Goal: Task Accomplishment & Management: Use online tool/utility

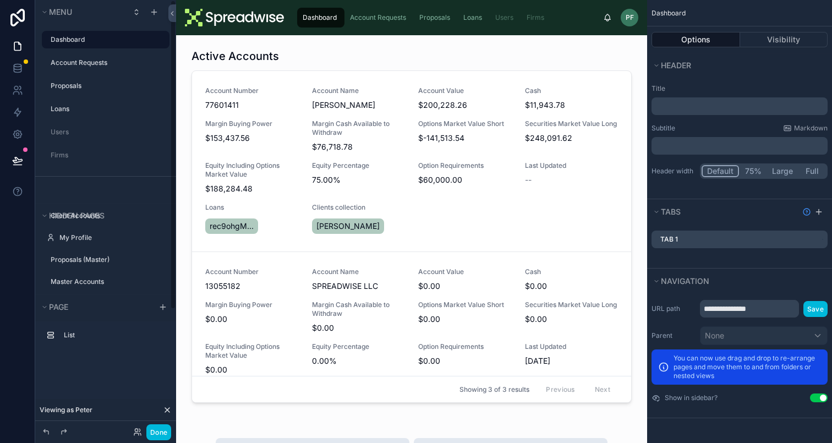
scroll to position [167, 0]
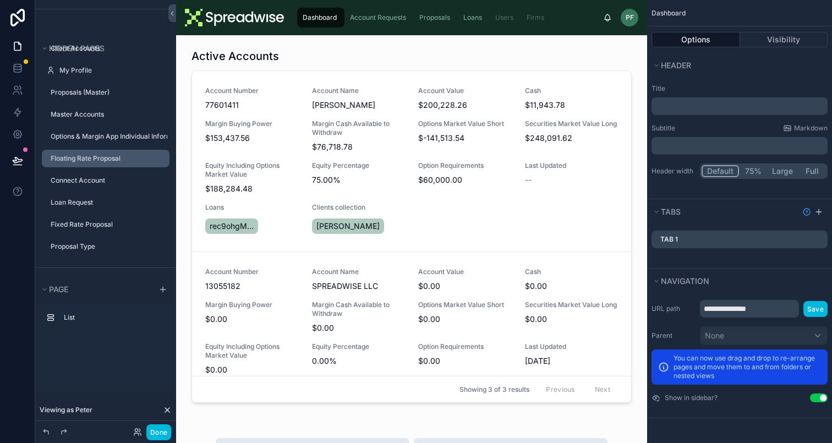
click at [100, 160] on label "Floating Rate Proposal" at bounding box center [107, 158] width 112 height 9
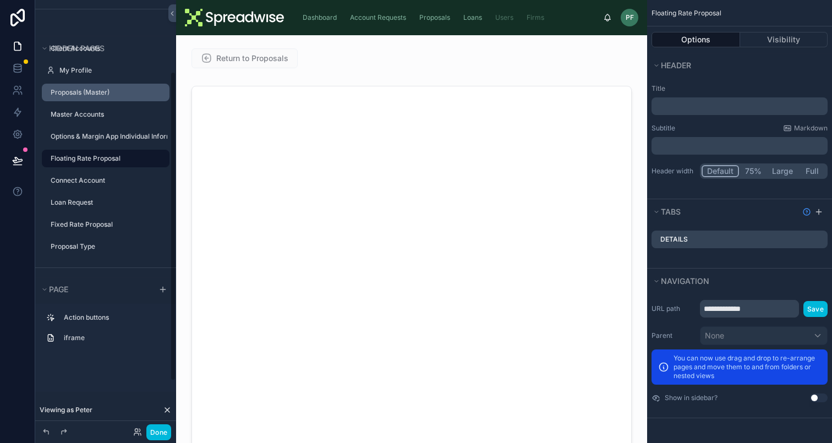
scroll to position [100, 0]
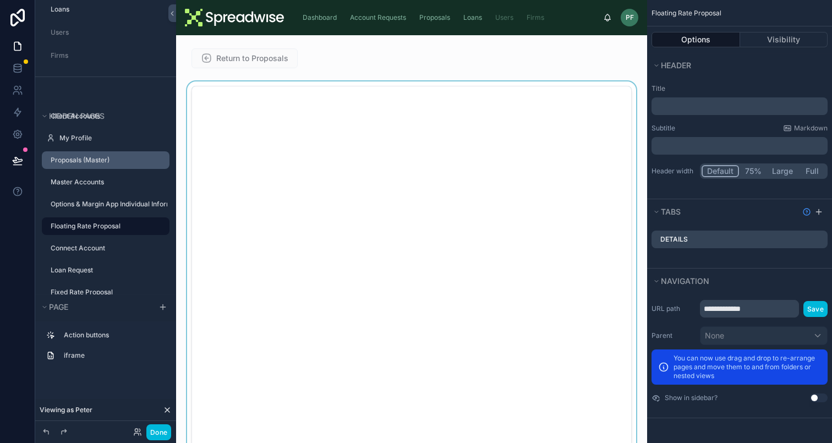
click at [362, 160] on div at bounding box center [412, 307] width 454 height 453
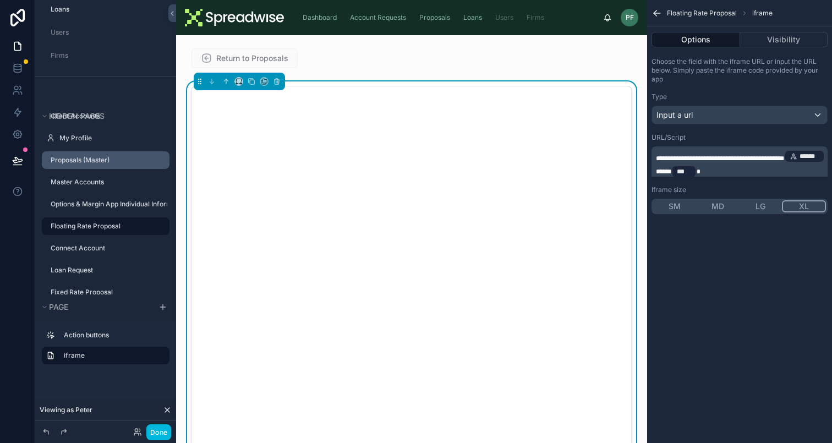
click at [750, 171] on p "**********" at bounding box center [741, 164] width 170 height 31
drag, startPoint x: 805, startPoint y: 167, endPoint x: 772, endPoint y: 165, distance: 32.5
drag, startPoint x: 772, startPoint y: 165, endPoint x: 805, endPoint y: 168, distance: 33.2
click at [805, 168] on p "**********" at bounding box center [741, 164] width 170 height 31
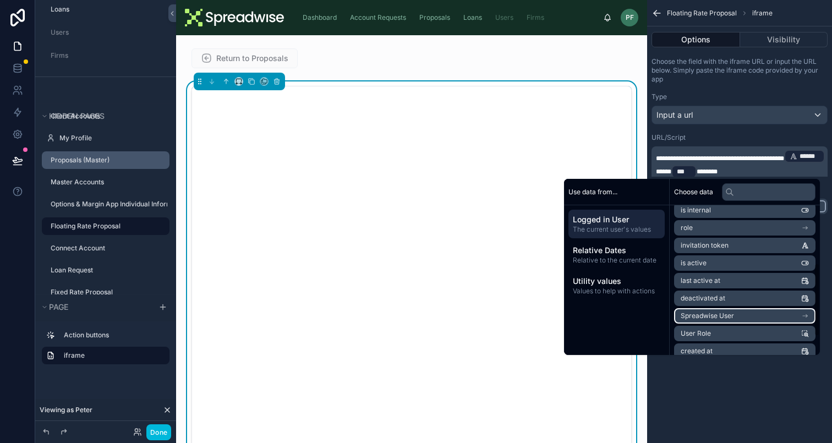
scroll to position [118, 0]
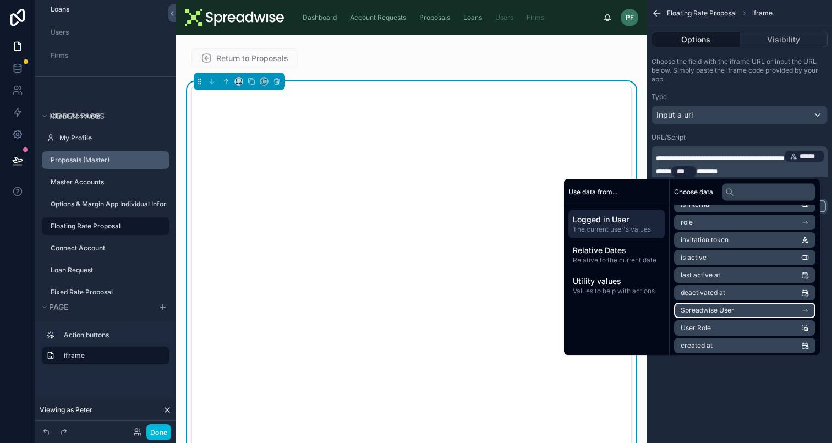
click at [703, 313] on span "Spreadwise User" at bounding box center [707, 310] width 53 height 9
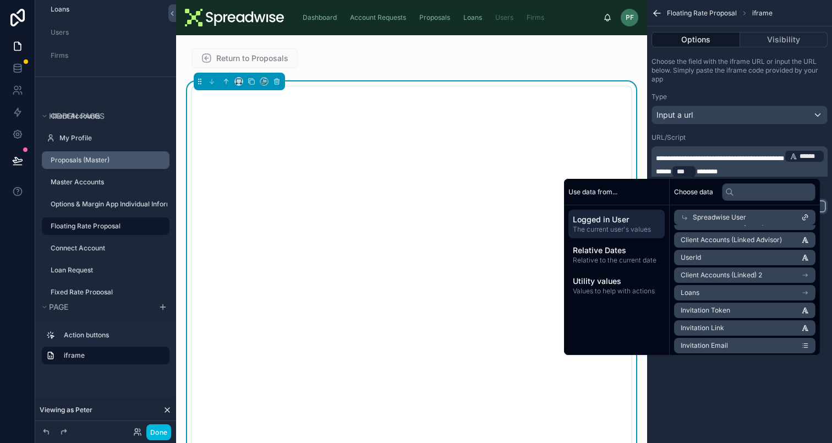
scroll to position [259, 0]
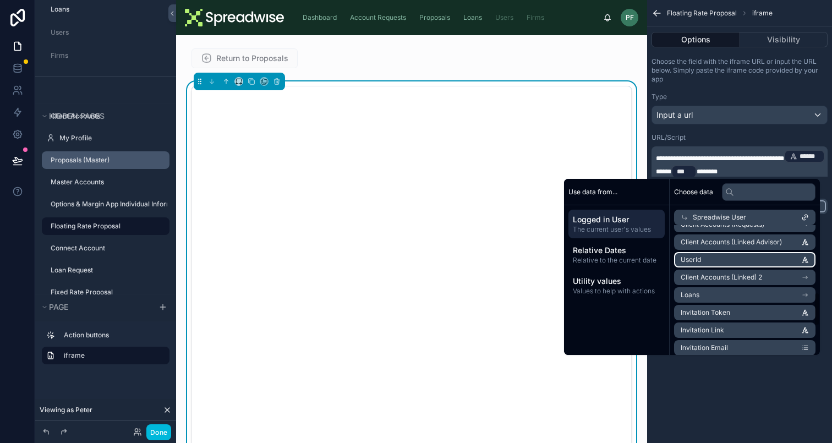
click at [697, 265] on li "UserId" at bounding box center [744, 259] width 141 height 15
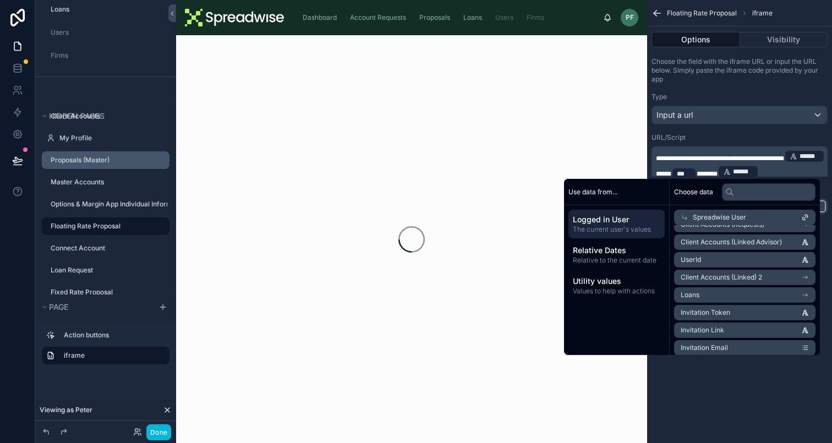
click at [775, 96] on div "Type" at bounding box center [740, 96] width 176 height 9
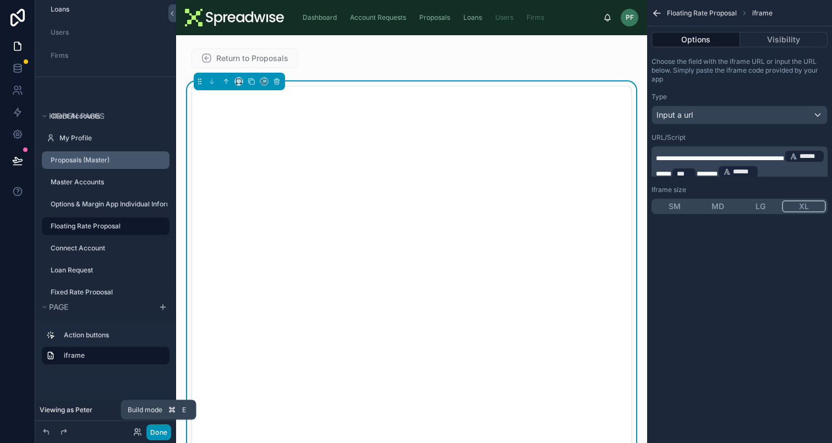
click at [159, 430] on button "Done" at bounding box center [158, 432] width 25 height 16
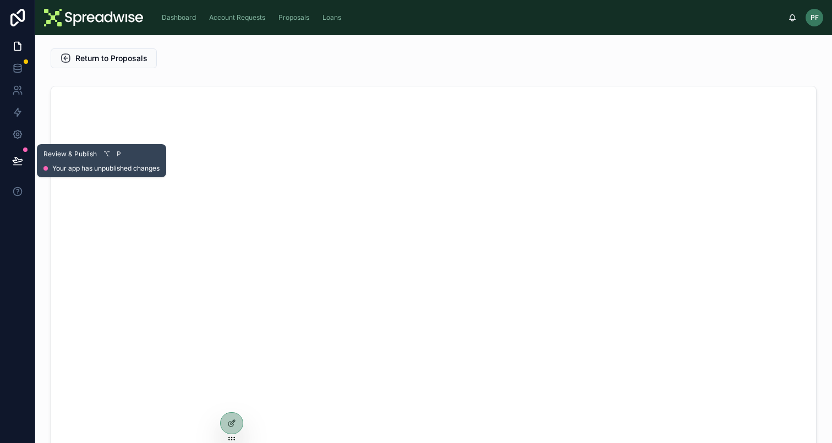
click at [20, 165] on icon at bounding box center [17, 165] width 8 height 0
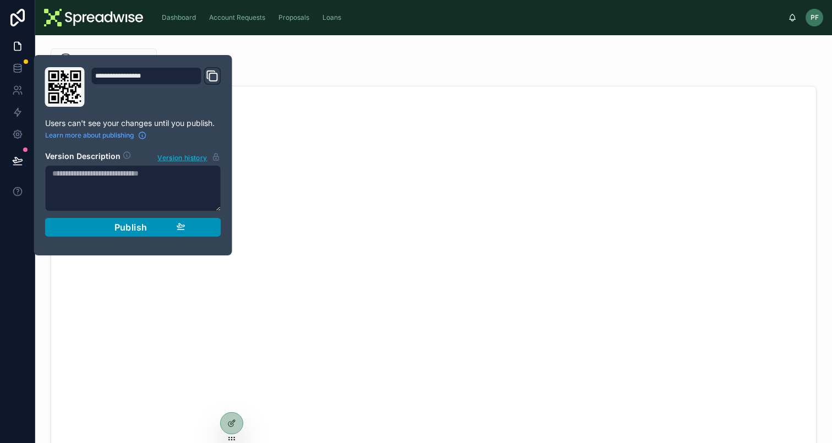
click at [107, 225] on div "Publish" at bounding box center [133, 227] width 105 height 11
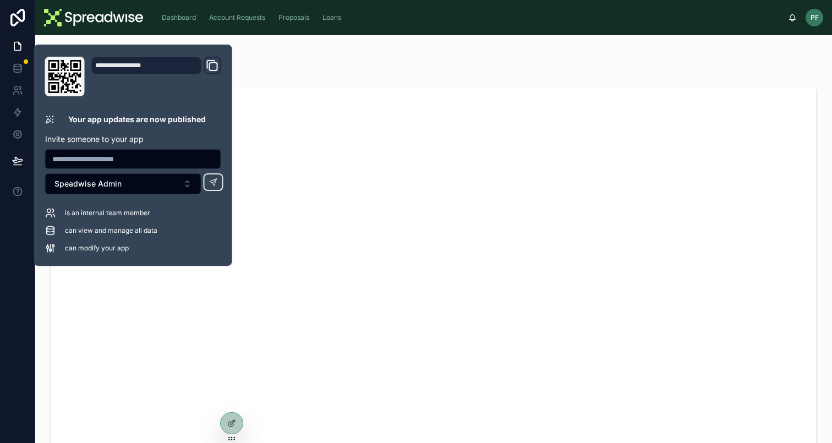
click at [315, 52] on div "Return to Proposals" at bounding box center [301, 58] width 501 height 20
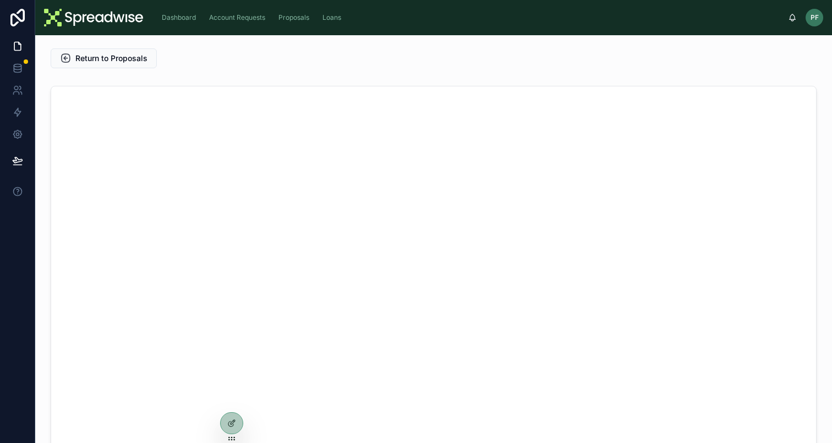
click at [178, 10] on div "Dashboard" at bounding box center [180, 18] width 41 height 18
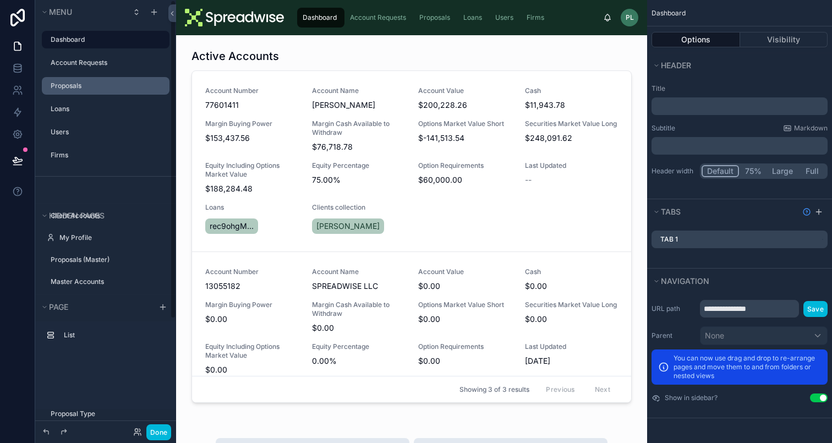
click at [90, 90] on div "Proposals" at bounding box center [109, 85] width 117 height 9
click at [416, 18] on link "Proposals" at bounding box center [436, 18] width 44 height 20
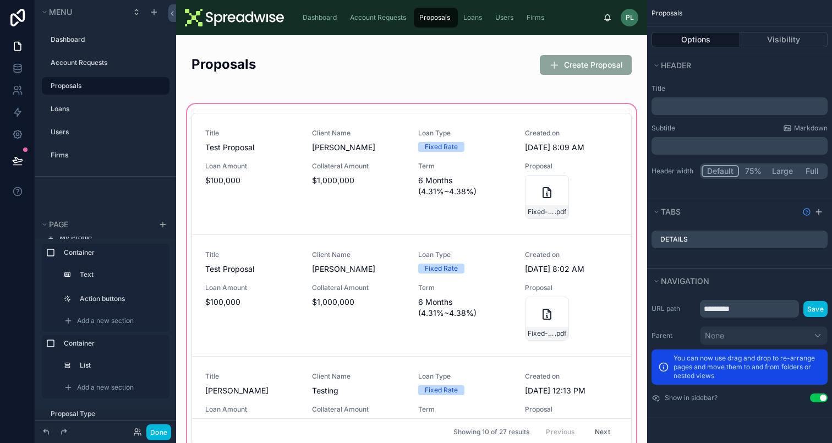
click at [487, 130] on div at bounding box center [412, 281] width 454 height 359
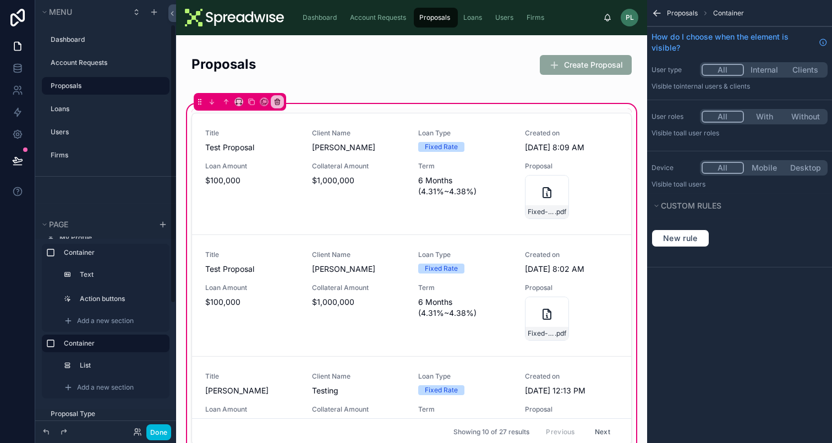
scroll to position [232, 0]
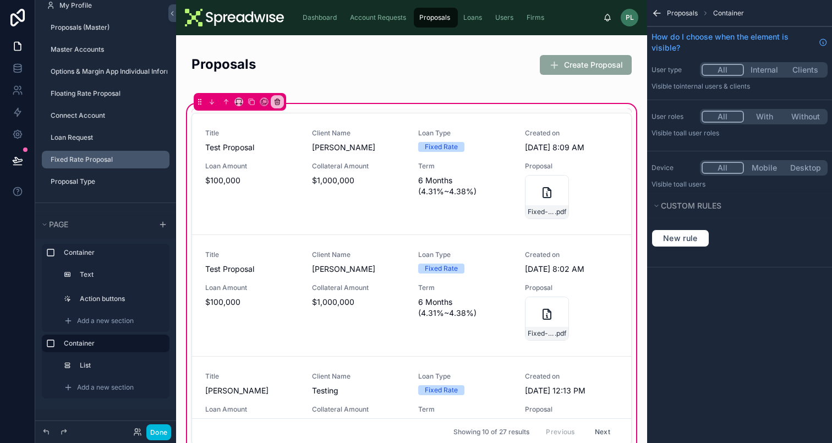
click at [115, 163] on label "Fixed Rate Proposal" at bounding box center [107, 159] width 112 height 9
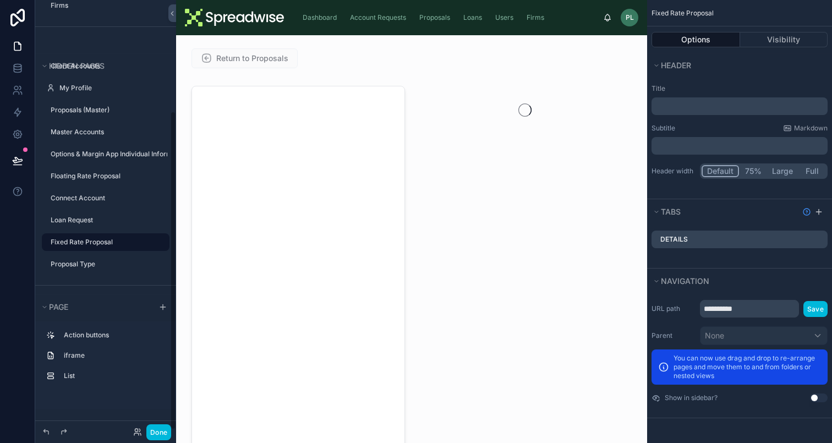
scroll to position [150, 0]
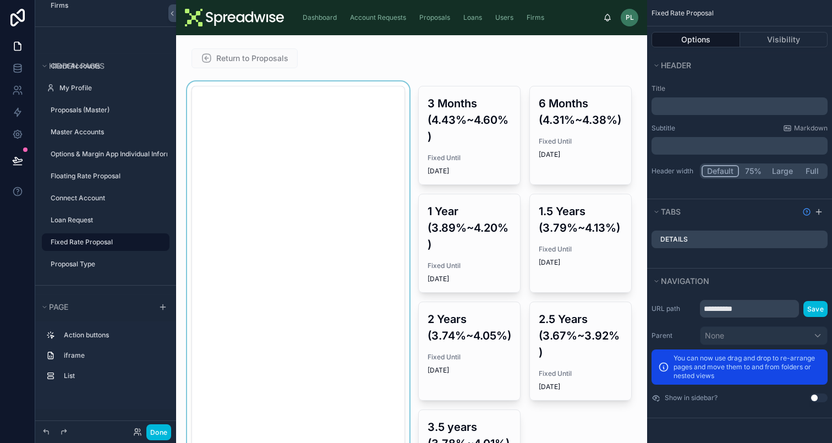
click at [342, 190] on div at bounding box center [298, 307] width 227 height 453
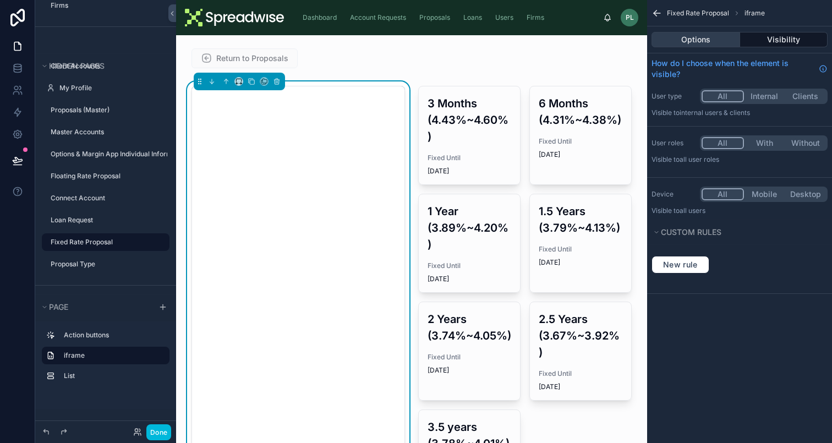
click at [709, 41] on button "Options" at bounding box center [696, 39] width 89 height 15
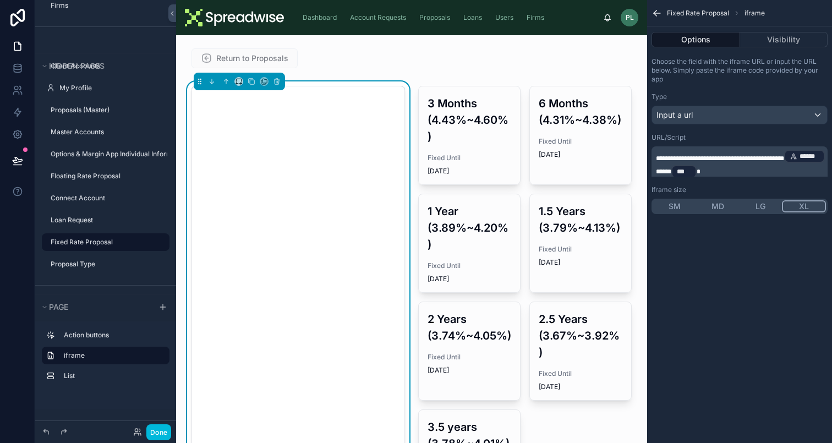
click at [758, 170] on p "**********" at bounding box center [741, 164] width 170 height 31
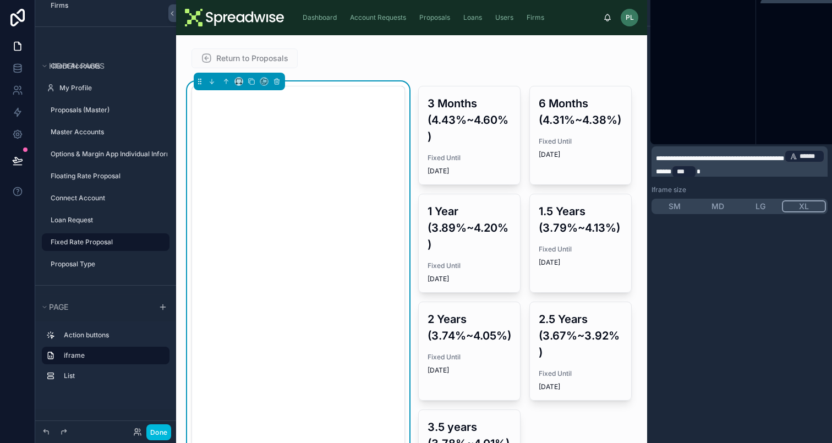
click at [758, 170] on p "**********" at bounding box center [741, 164] width 170 height 31
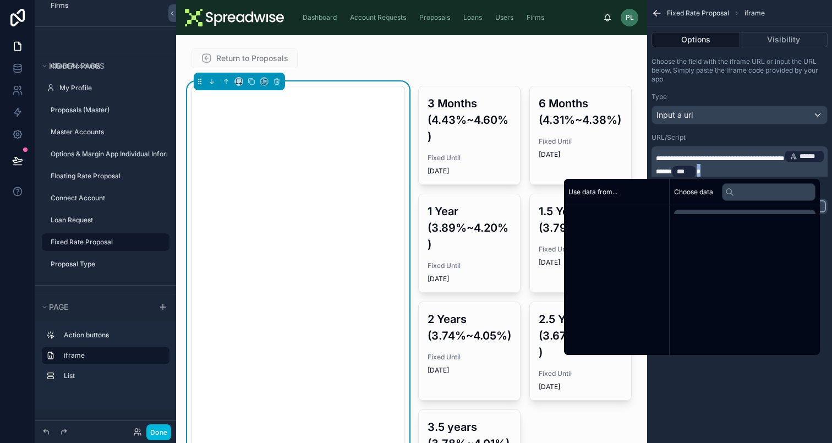
click at [758, 170] on p "**********" at bounding box center [741, 164] width 170 height 31
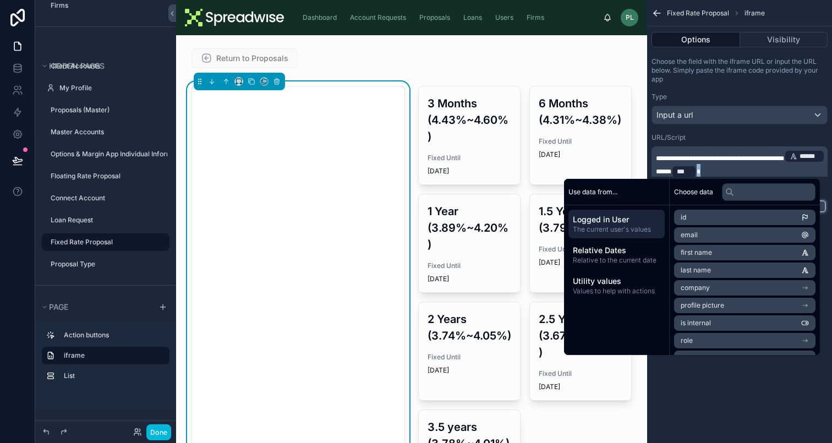
click at [752, 170] on p "**********" at bounding box center [741, 164] width 170 height 31
click at [748, 170] on p "**********" at bounding box center [741, 164] width 170 height 31
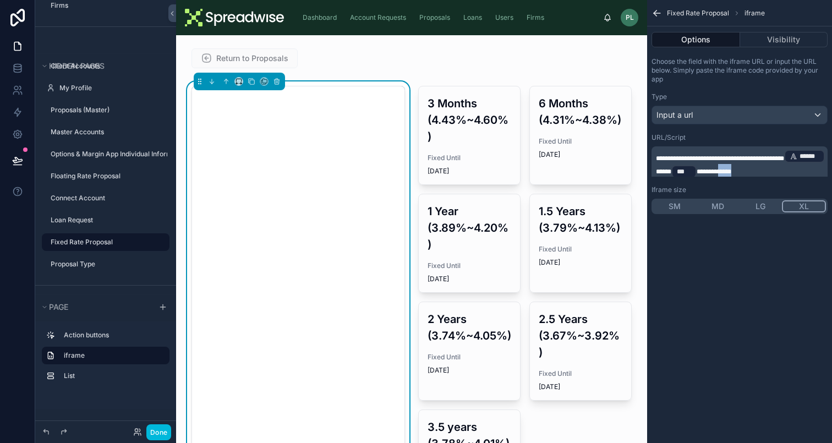
drag, startPoint x: 772, startPoint y: 168, endPoint x: 814, endPoint y: 161, distance: 42.3
click at [814, 161] on p "**********" at bounding box center [741, 164] width 170 height 31
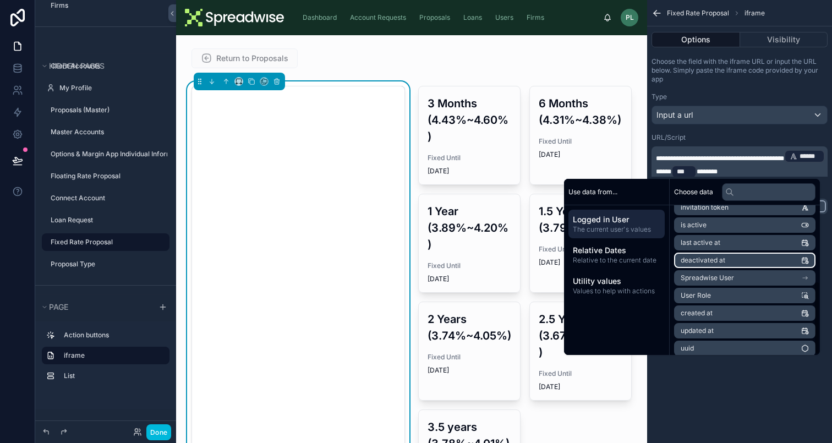
scroll to position [156, 0]
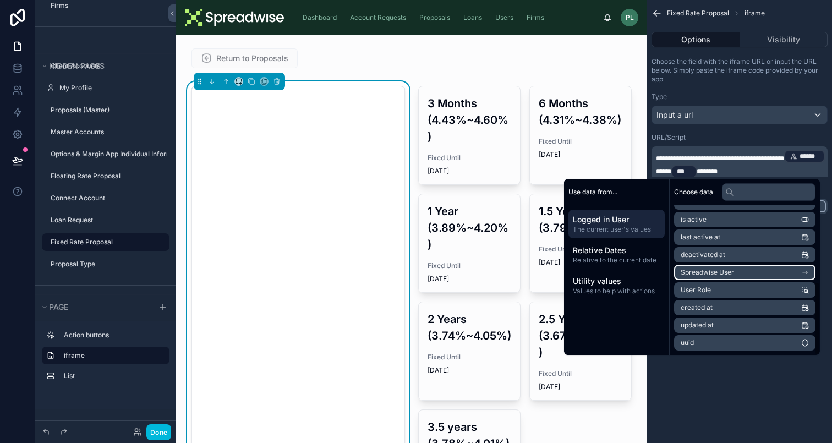
click at [730, 275] on li "Spreadwise User" at bounding box center [744, 272] width 141 height 15
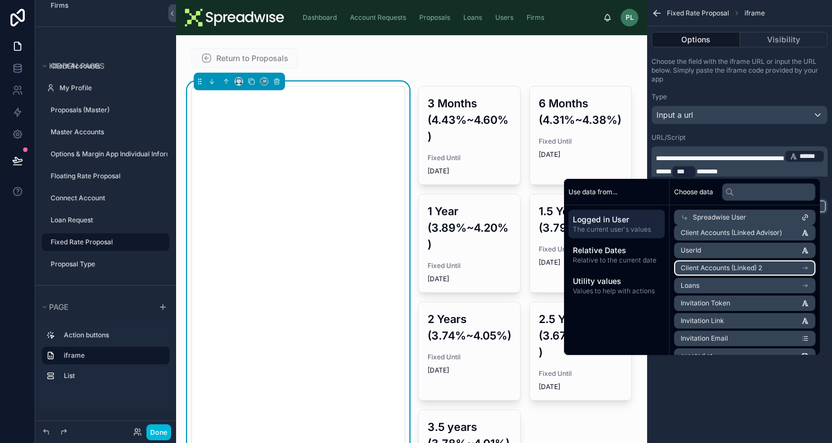
scroll to position [268, 0]
click at [724, 253] on li "UserId" at bounding box center [744, 250] width 141 height 15
click at [775, 89] on div "**********" at bounding box center [739, 136] width 185 height 166
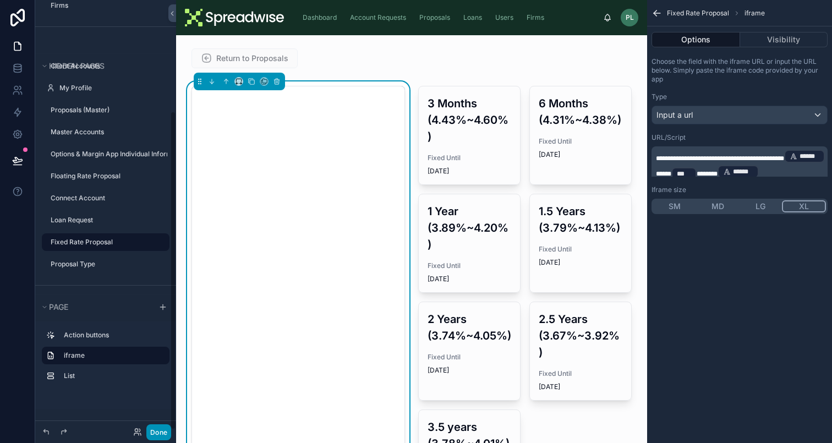
click at [148, 431] on button "Done" at bounding box center [158, 432] width 25 height 16
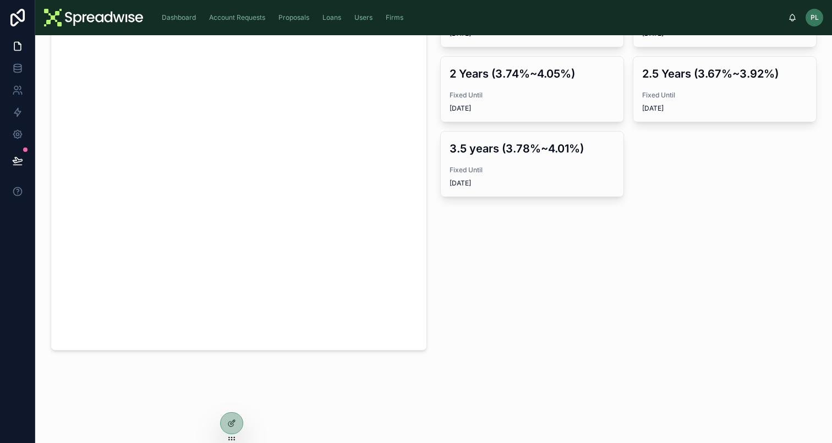
scroll to position [0, 0]
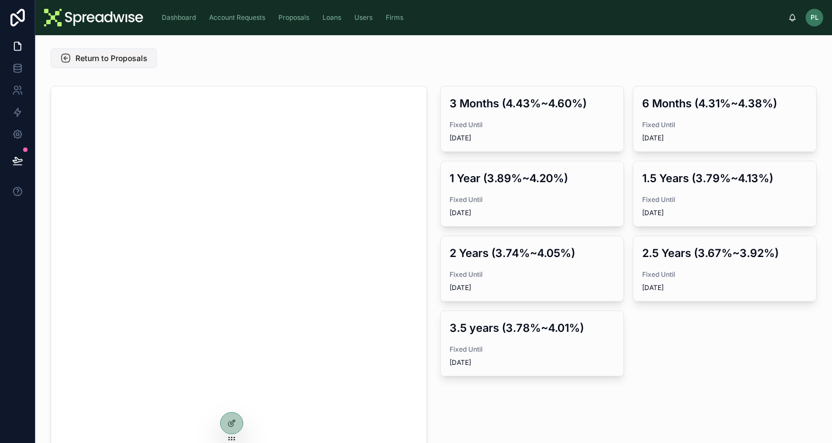
click at [142, 58] on span "Return to Proposals" at bounding box center [111, 58] width 72 height 11
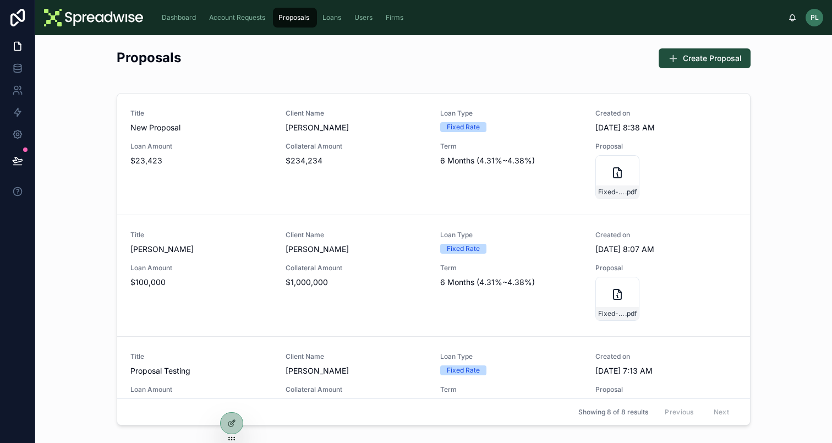
click at [255, 14] on span "Account Requests" at bounding box center [237, 17] width 56 height 9
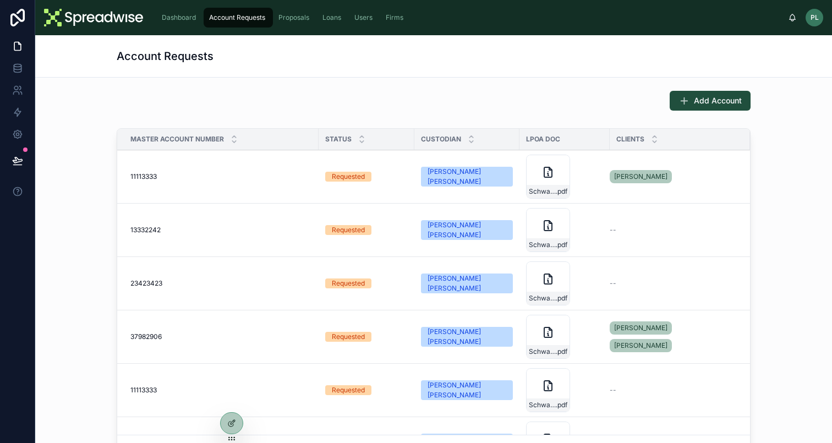
click at [183, 28] on div "Dashboard Account Requests Proposals Loans Users Firms" at bounding box center [470, 18] width 636 height 24
click at [186, 15] on span "Dashboard" at bounding box center [179, 17] width 34 height 9
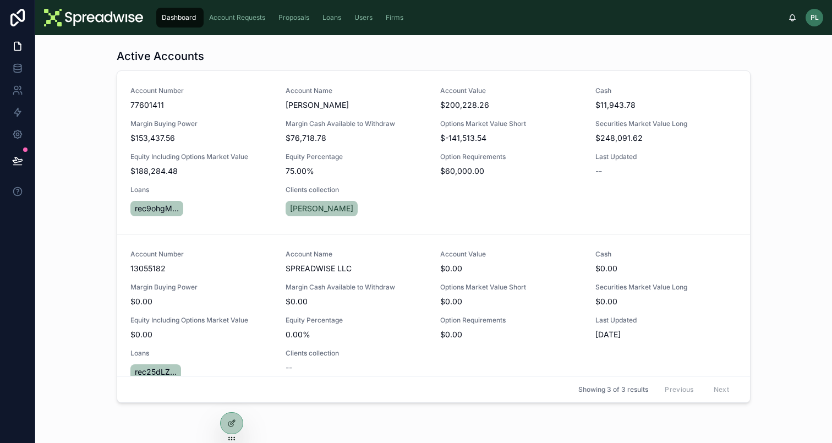
click at [357, 184] on div "Account Number 77601411 Account Name ALEX GOLDSTEIN Account Value $200,228.26 C…" at bounding box center [433, 152] width 607 height 132
click at [233, 416] on div at bounding box center [232, 423] width 22 height 21
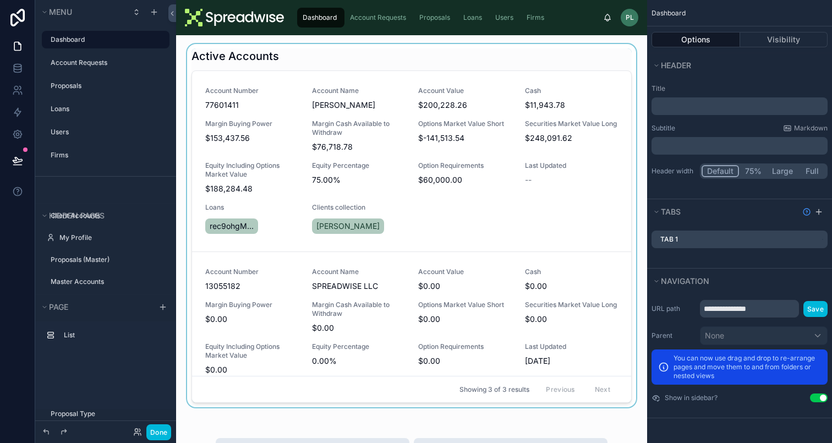
click at [320, 194] on div at bounding box center [412, 228] width 454 height 368
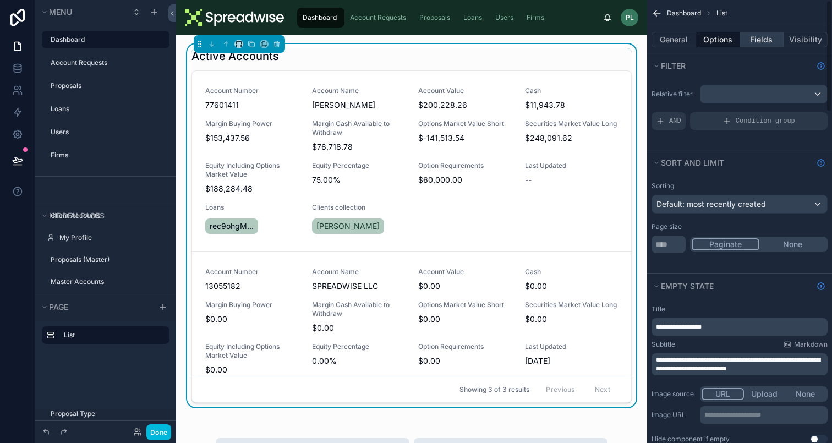
click at [749, 42] on button "Fields" at bounding box center [762, 39] width 44 height 15
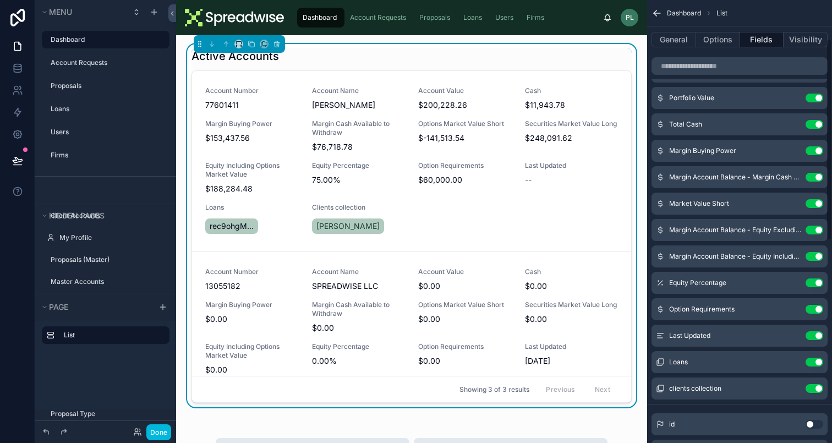
scroll to position [99, 0]
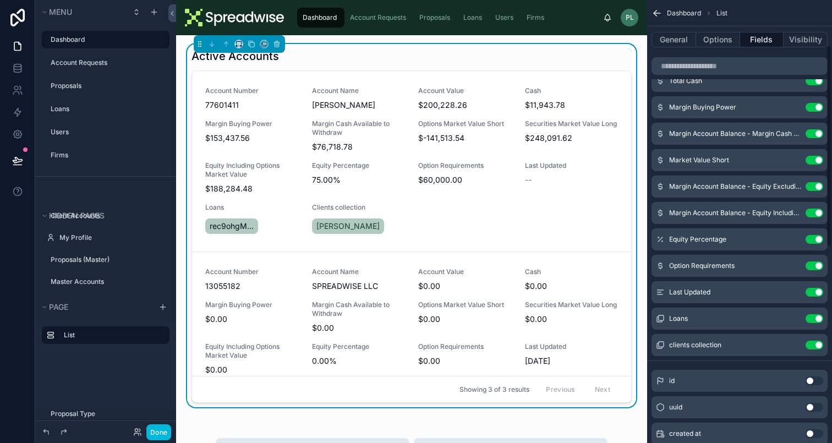
click at [748, 320] on div "Loans Use setting" at bounding box center [740, 319] width 176 height 22
click at [0, 0] on icon "scrollable content" at bounding box center [0, 0] width 0 height 0
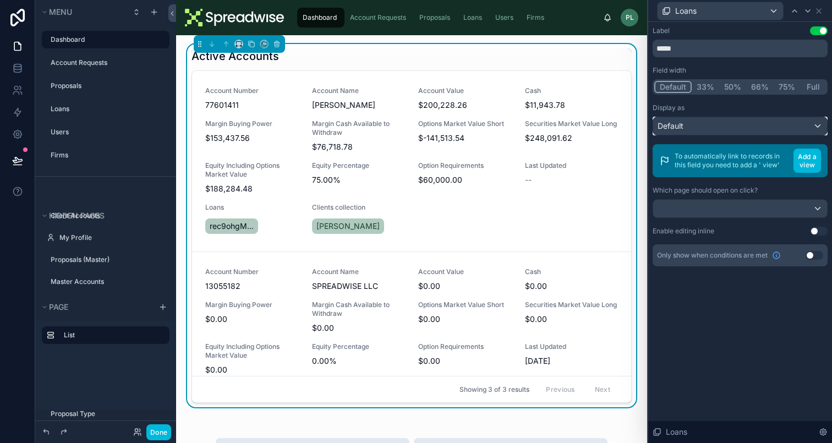
click at [711, 119] on div "Default" at bounding box center [740, 126] width 174 height 18
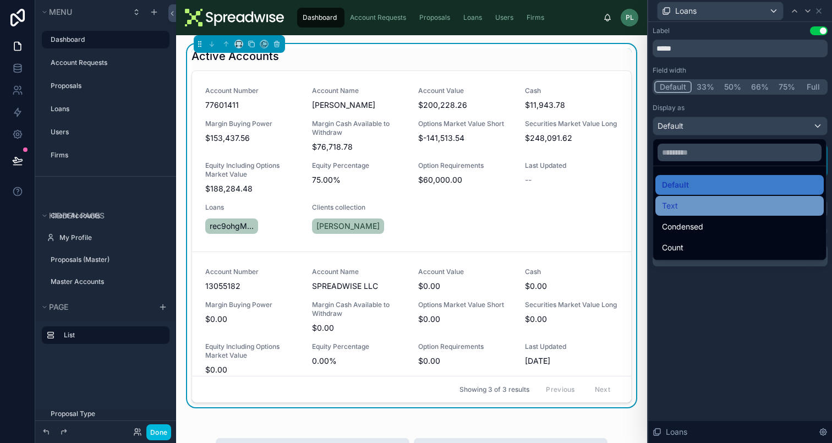
click at [704, 214] on div "Text" at bounding box center [740, 206] width 168 height 20
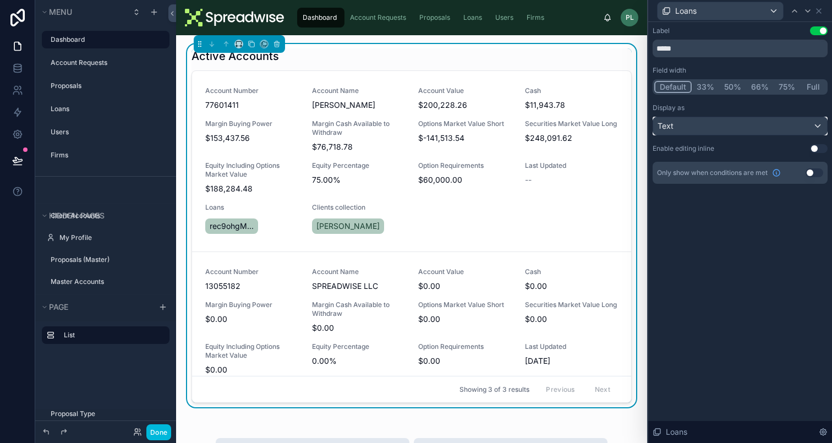
click at [698, 127] on div "Text" at bounding box center [740, 126] width 174 height 18
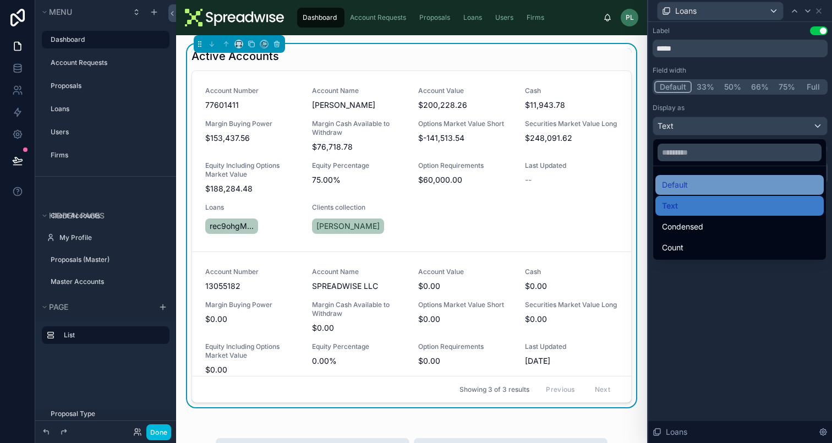
click at [702, 188] on div "Default" at bounding box center [739, 184] width 155 height 13
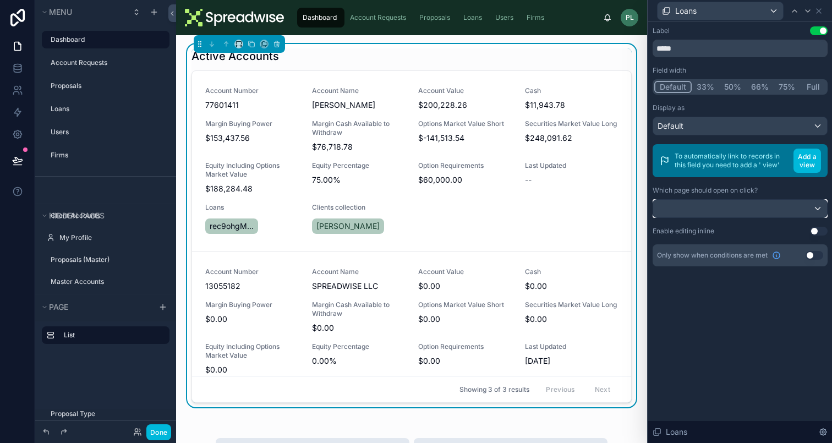
click at [703, 204] on div at bounding box center [740, 209] width 174 height 18
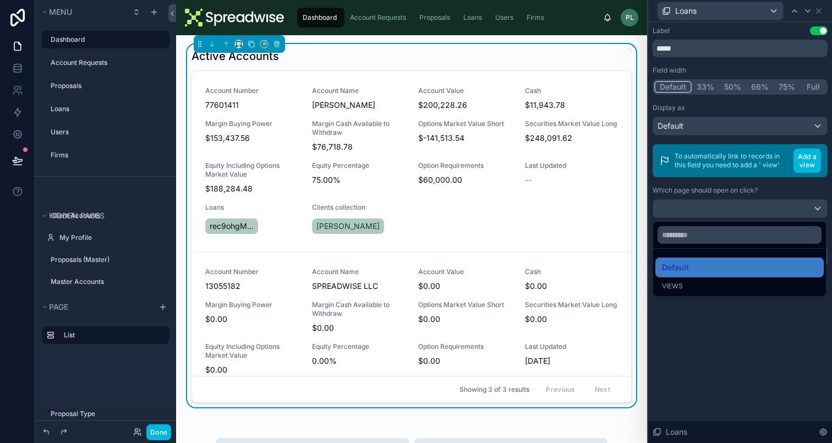
click at [710, 192] on div at bounding box center [740, 221] width 184 height 443
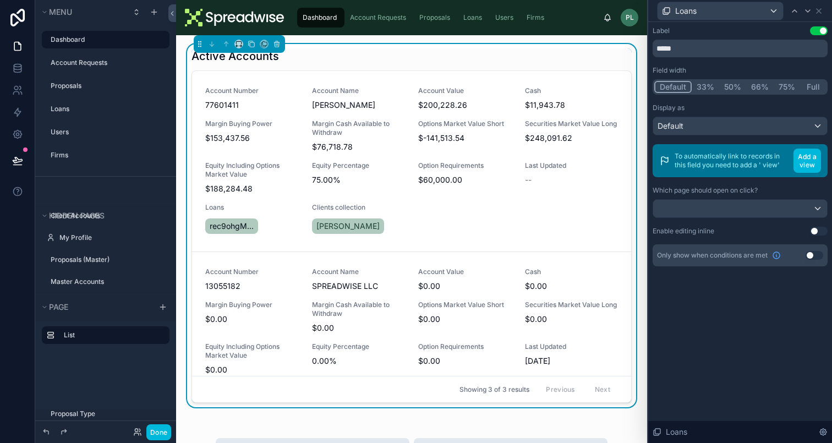
click at [211, 225] on span "rec9ohgM..." at bounding box center [232, 226] width 44 height 11
click at [212, 226] on span "rec9ohgM..." at bounding box center [232, 226] width 44 height 11
click at [221, 230] on span "rec9ohgM..." at bounding box center [232, 226] width 44 height 11
click at [86, 65] on label "Account Requests" at bounding box center [107, 62] width 112 height 9
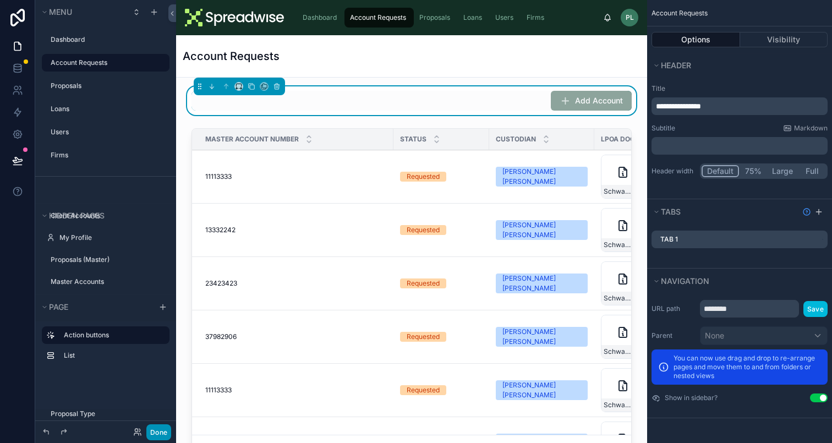
click at [160, 427] on button "Done" at bounding box center [158, 432] width 25 height 16
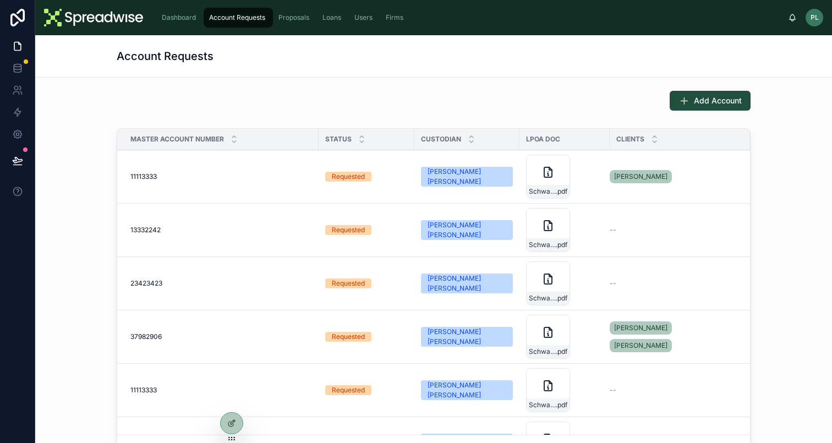
click at [300, 24] on div "Proposals" at bounding box center [294, 18] width 37 height 18
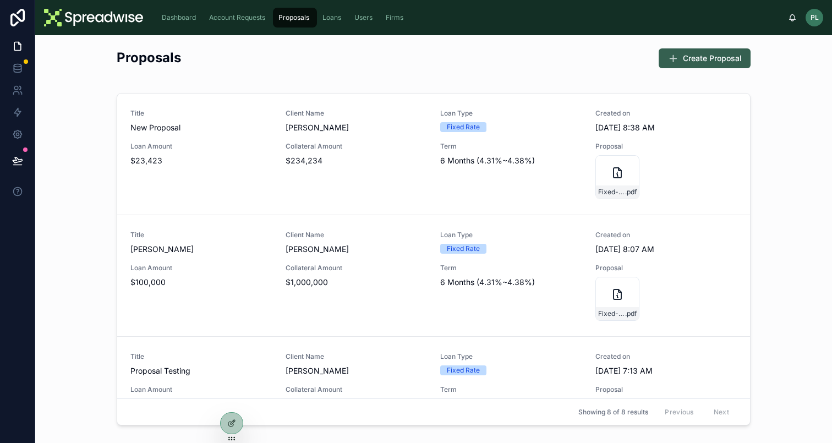
click at [673, 64] on button "Create Proposal" at bounding box center [705, 58] width 92 height 20
